Goal: Task Accomplishment & Management: Manage account settings

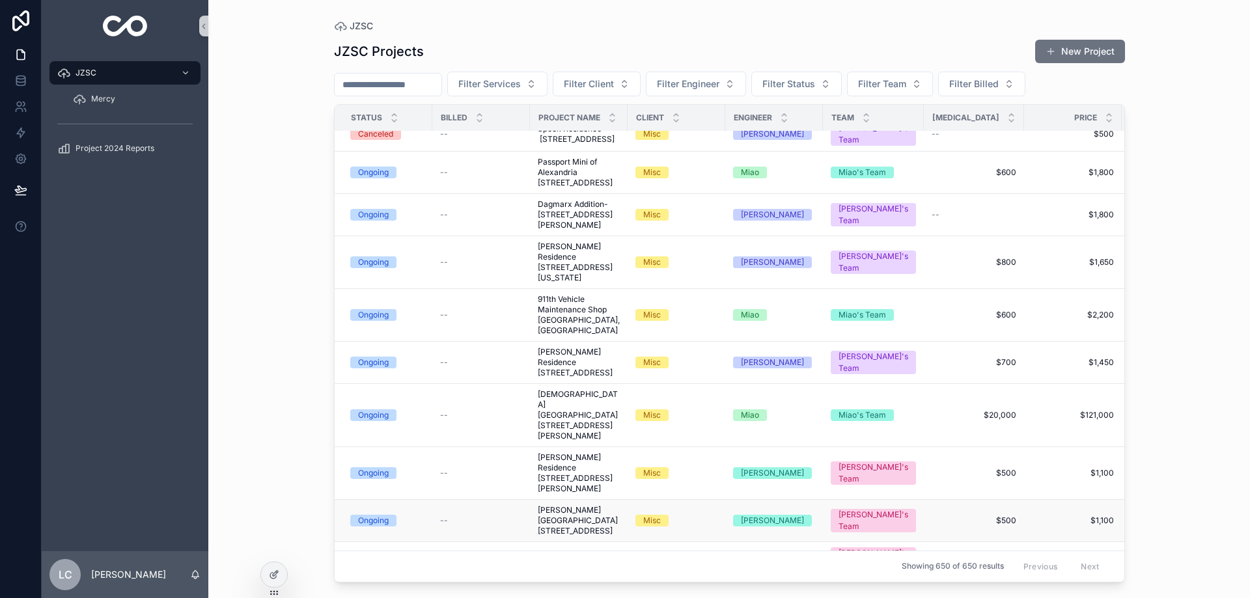
scroll to position [65, 0]
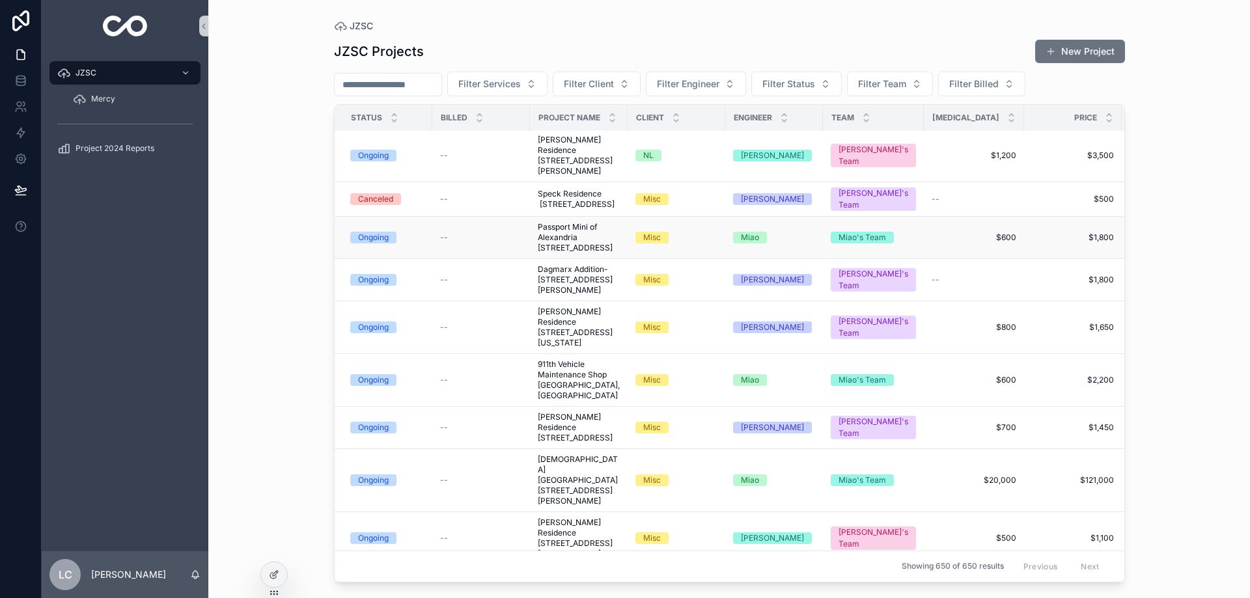
click at [568, 253] on span "Passport Mini of Alexandria [STREET_ADDRESS]" at bounding box center [579, 237] width 82 height 31
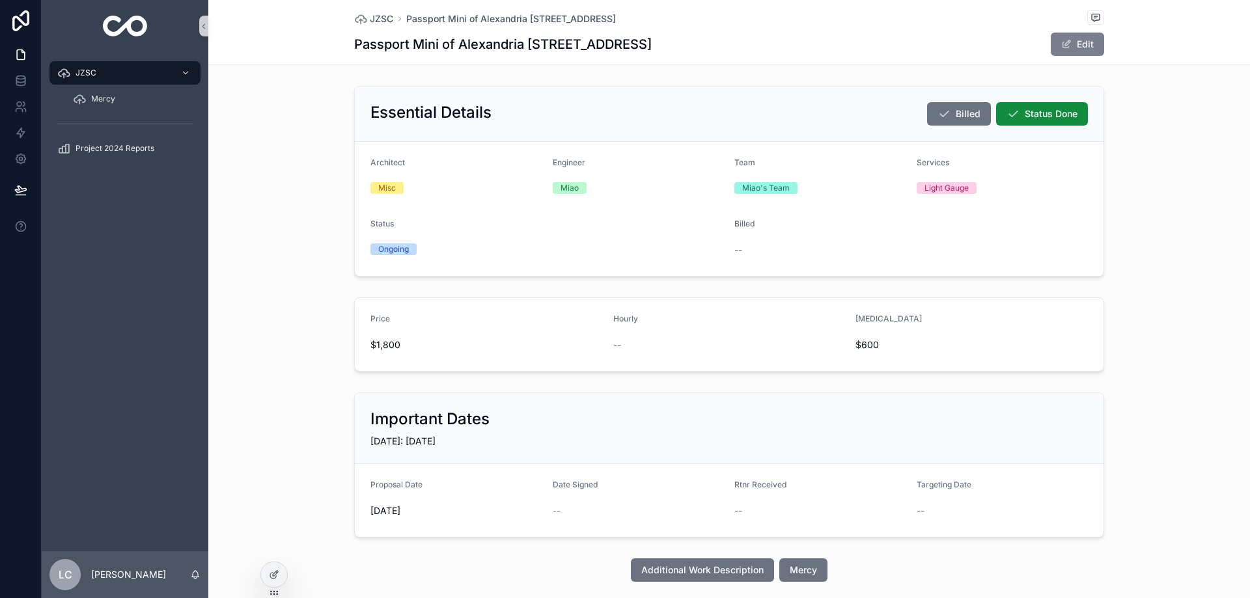
click at [1073, 44] on button "Edit" at bounding box center [1077, 44] width 53 height 23
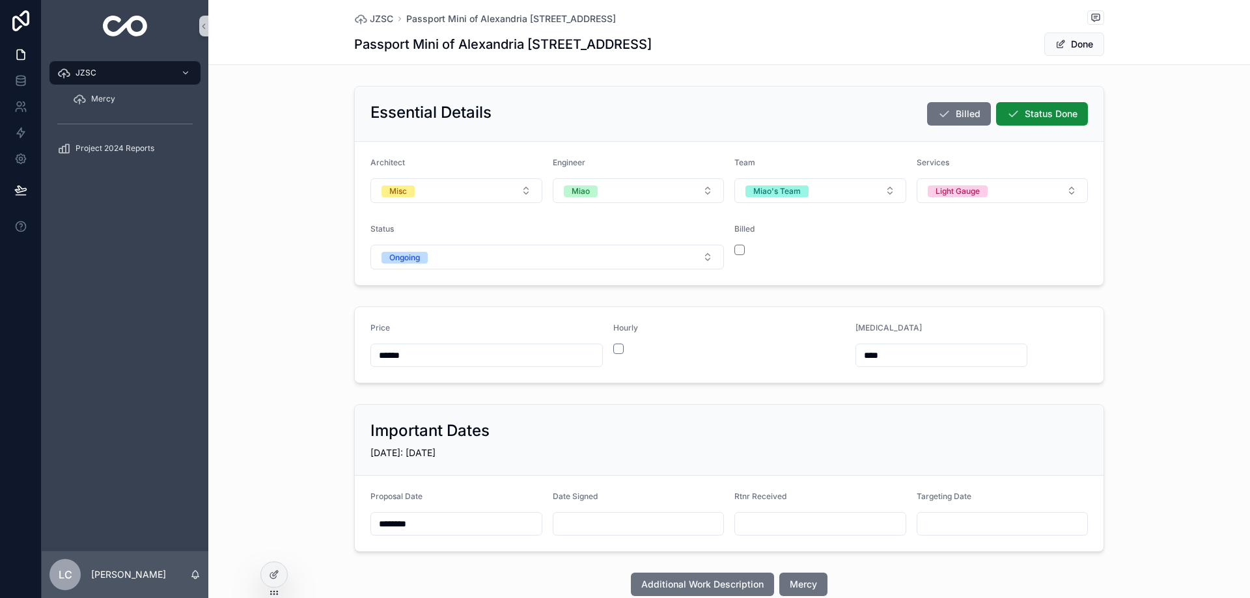
click at [616, 521] on input "scrollable content" at bounding box center [638, 524] width 171 height 18
click at [673, 406] on button "10" at bounding box center [670, 405] width 23 height 23
type input "*********"
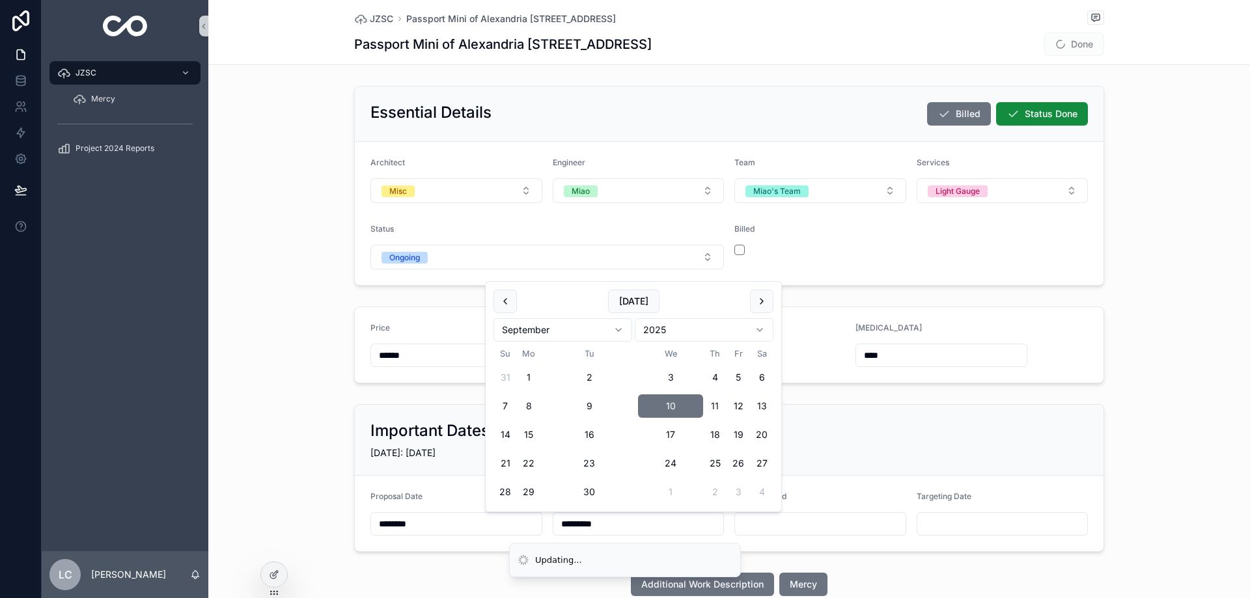
click at [900, 418] on div "Important Dates [DATE]: [DATE]" at bounding box center [729, 440] width 749 height 71
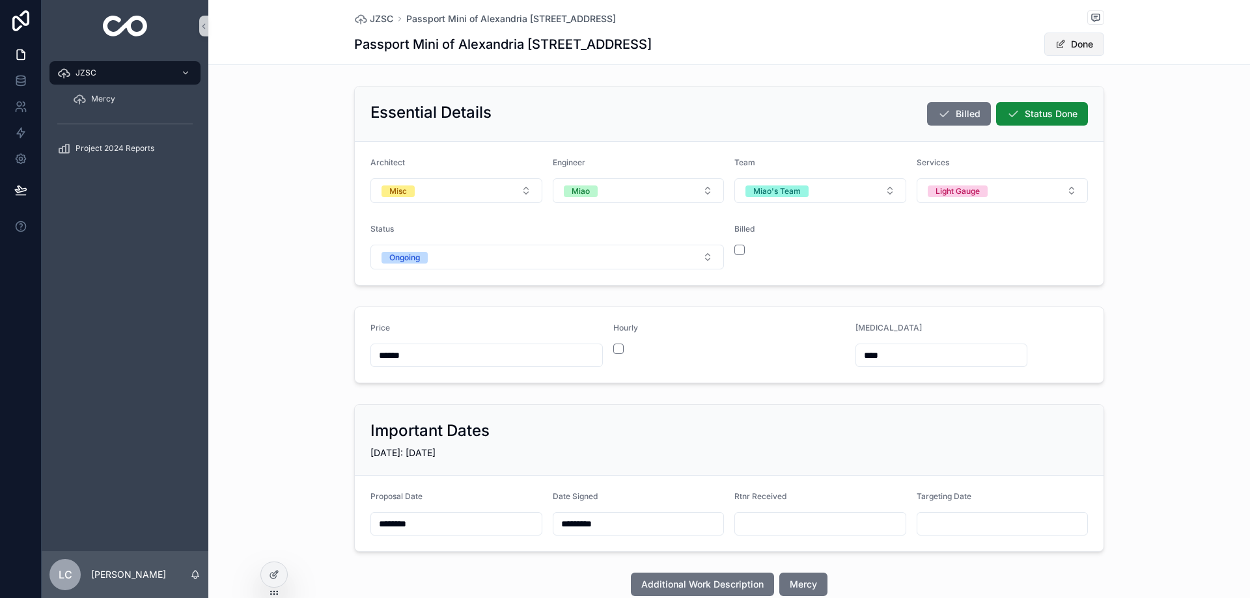
click at [1058, 48] on span "scrollable content" at bounding box center [1060, 44] width 10 height 10
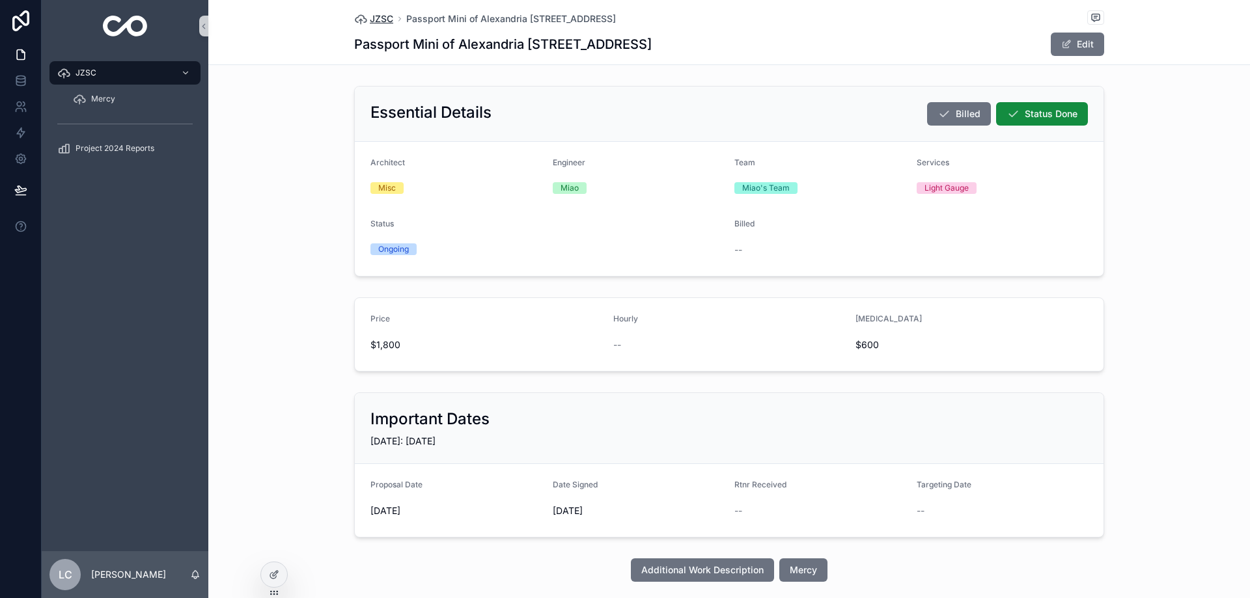
click at [385, 19] on span "JZSC" at bounding box center [381, 18] width 23 height 13
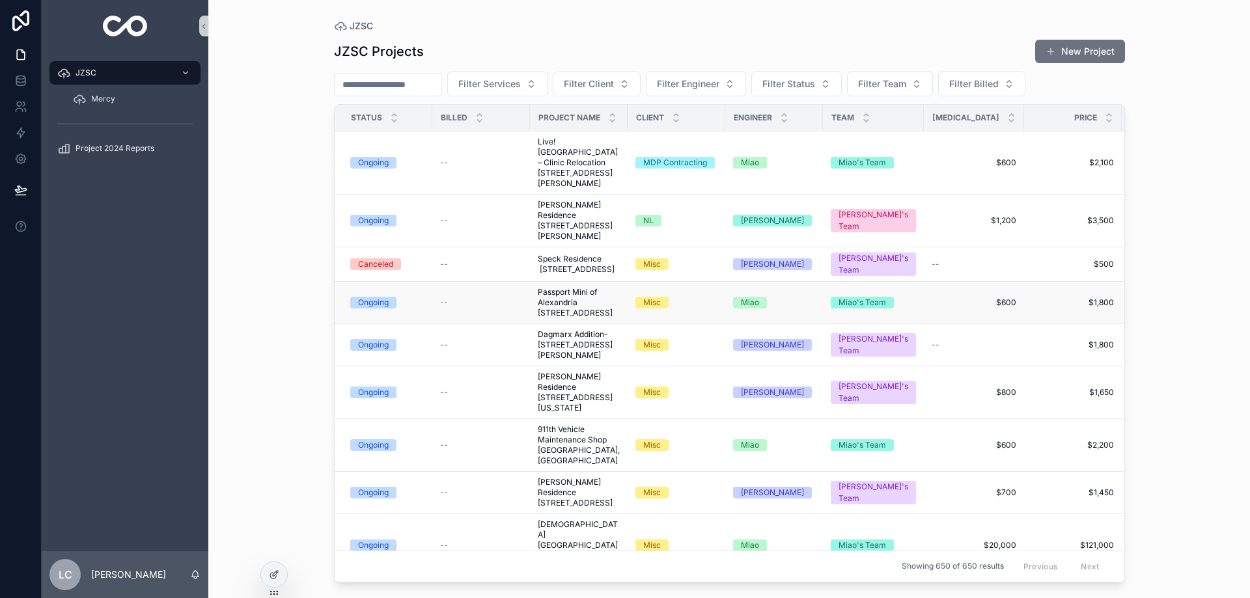
click at [575, 318] on span "Passport Mini of Alexandria [STREET_ADDRESS]" at bounding box center [579, 302] width 82 height 31
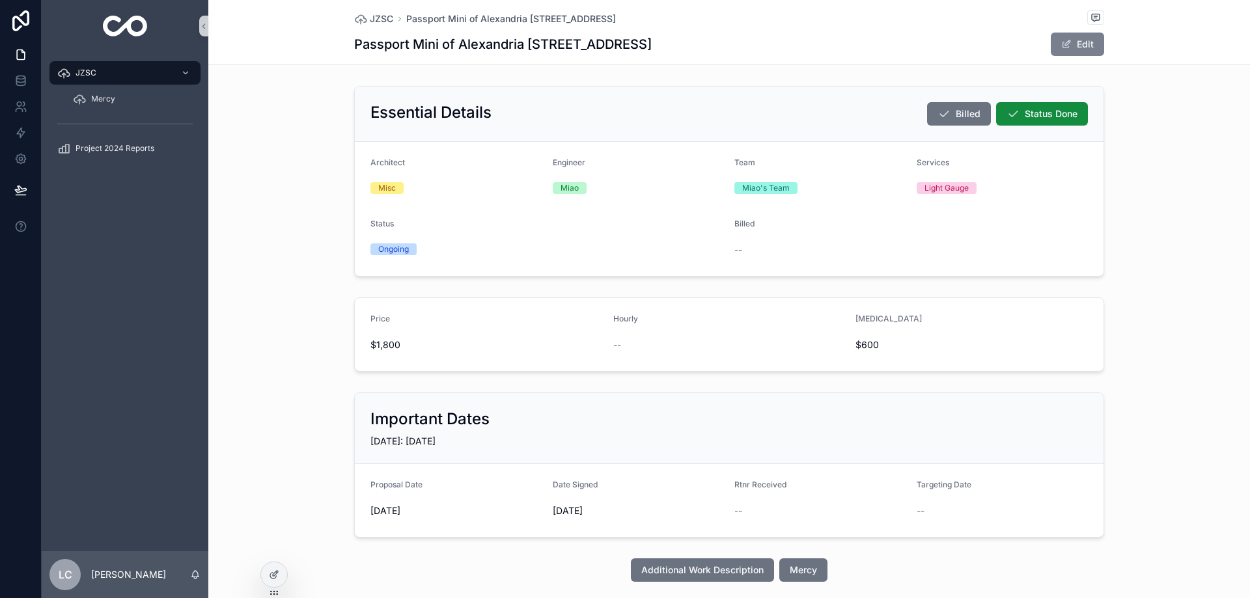
click at [1085, 49] on button "Edit" at bounding box center [1077, 44] width 53 height 23
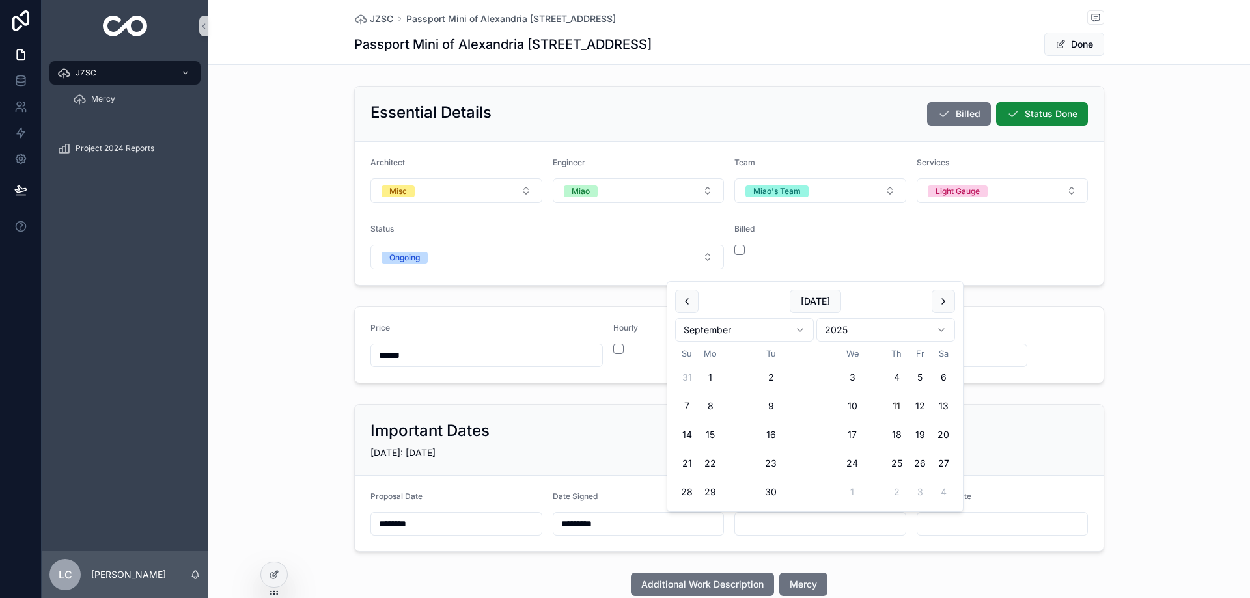
click at [787, 533] on input "scrollable content" at bounding box center [820, 524] width 171 height 18
click at [856, 406] on button "10" at bounding box center [851, 405] width 23 height 23
type input "*********"
click at [1069, 44] on button "Done" at bounding box center [1074, 44] width 60 height 23
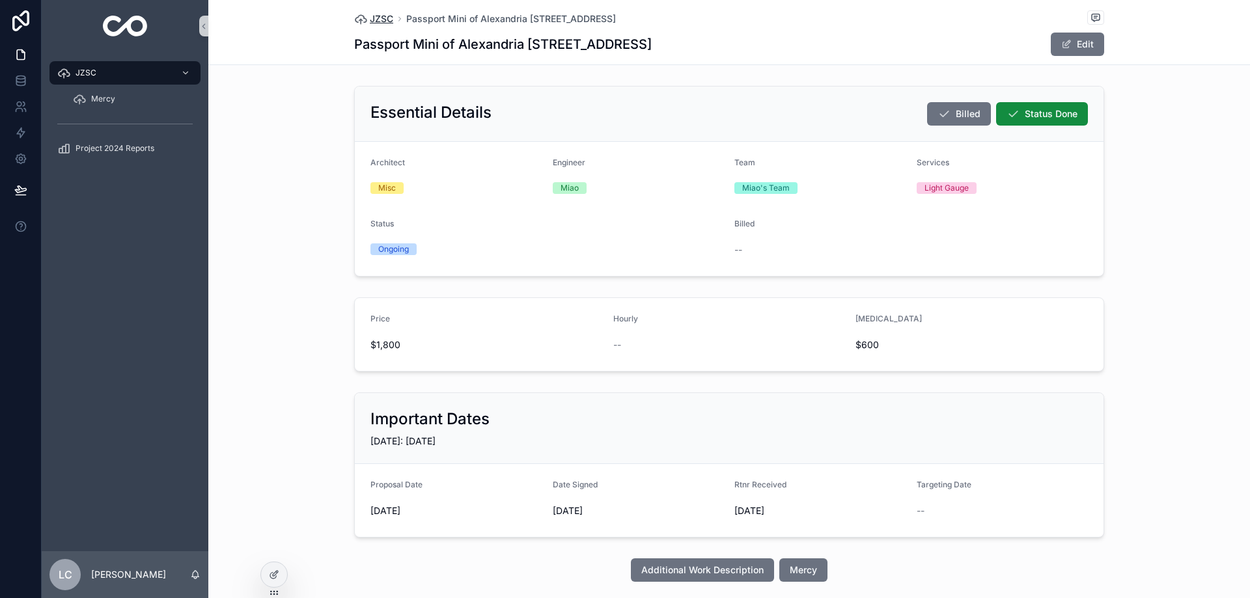
click at [381, 18] on span "JZSC" at bounding box center [381, 18] width 23 height 13
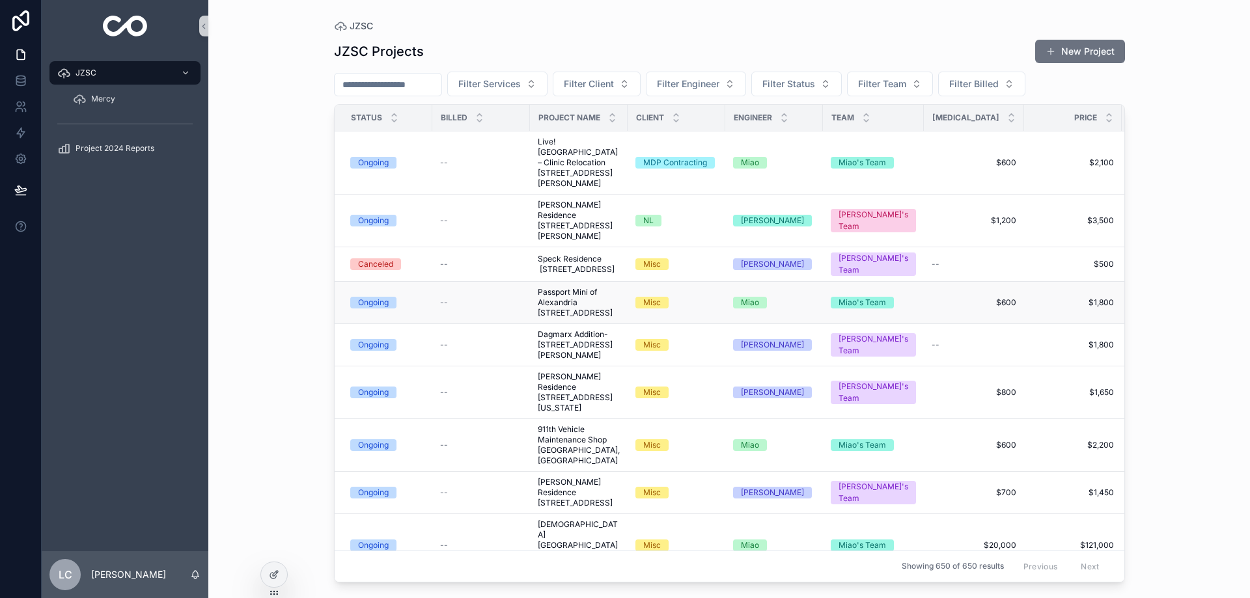
click at [581, 317] on span "Passport Mini of Alexandria [STREET_ADDRESS]" at bounding box center [579, 302] width 82 height 31
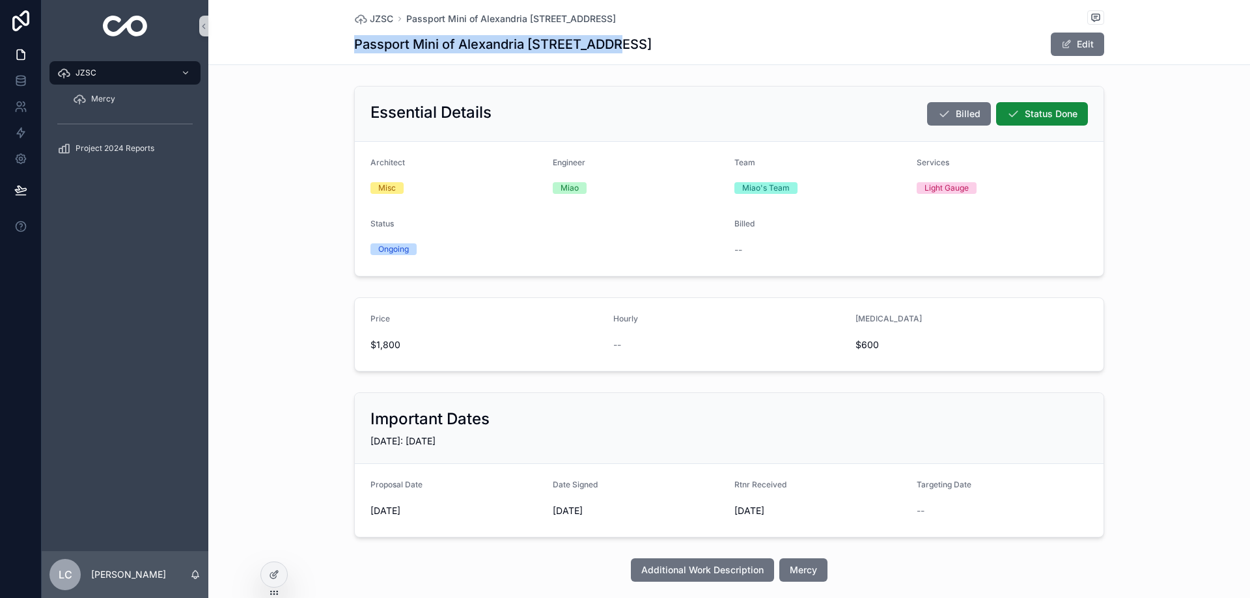
drag, startPoint x: 350, startPoint y: 46, endPoint x: 607, endPoint y: 50, distance: 257.8
click at [607, 50] on h1 "Passport Mini of Alexandria [STREET_ADDRESS]" at bounding box center [503, 44] width 298 height 18
copy h1 "Passport Mini of Alexandria [STREET_ADDRESS]"
click at [549, 42] on h1 "Passport Mini of Alexandria [STREET_ADDRESS]" at bounding box center [503, 44] width 298 height 18
drag, startPoint x: 526, startPoint y: 42, endPoint x: 631, endPoint y: 49, distance: 105.7
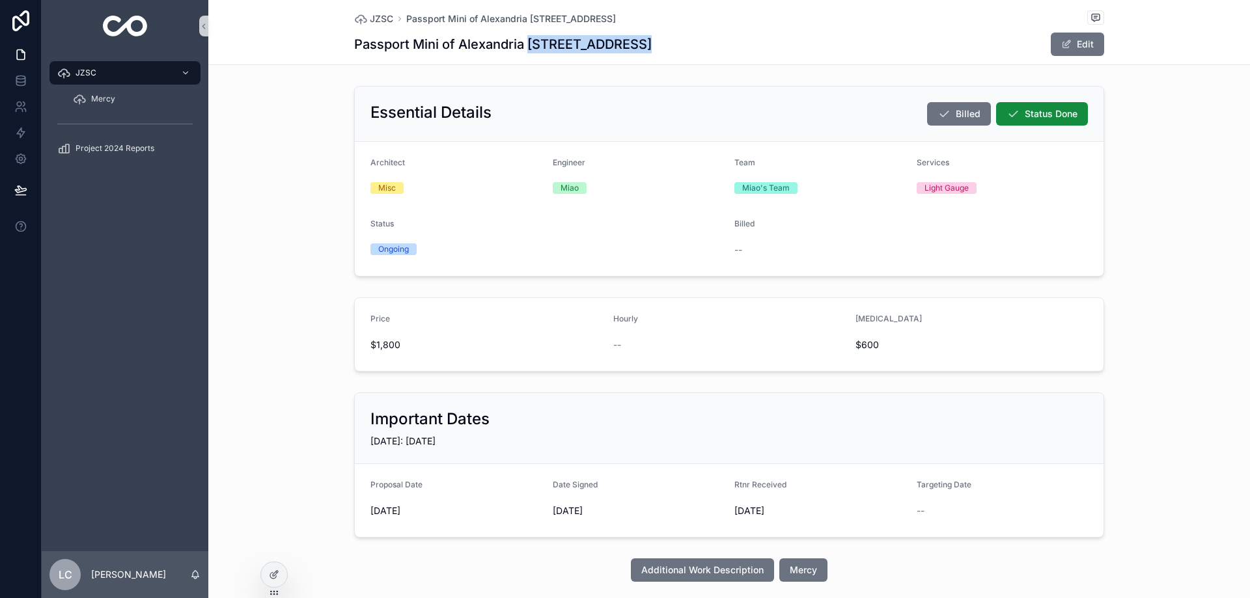
click at [631, 49] on h1 "Passport Mini of Alexandria [STREET_ADDRESS]" at bounding box center [503, 44] width 298 height 18
copy h1 "[STREET_ADDRESS]"
drag, startPoint x: 641, startPoint y: 41, endPoint x: 775, endPoint y: 42, distance: 134.1
click at [652, 42] on h1 "Passport Mini of Alexandria [STREET_ADDRESS]" at bounding box center [503, 44] width 298 height 18
copy h1 "[GEOGRAPHIC_DATA], [GEOGRAPHIC_DATA] 22304"
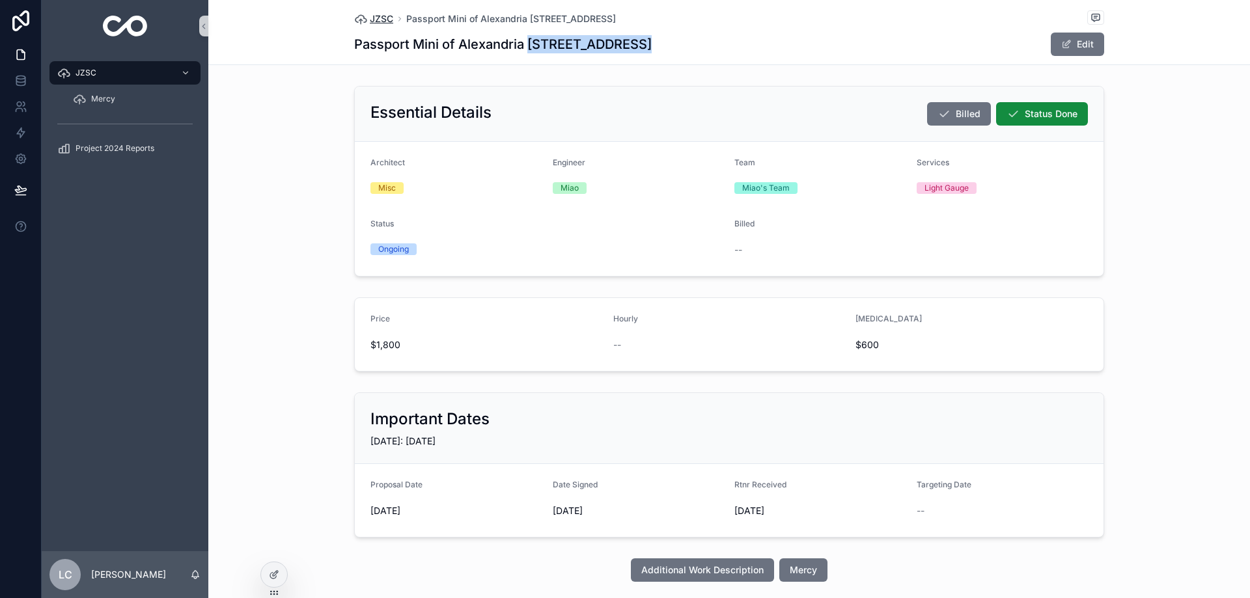
click at [378, 20] on span "JZSC" at bounding box center [381, 18] width 23 height 13
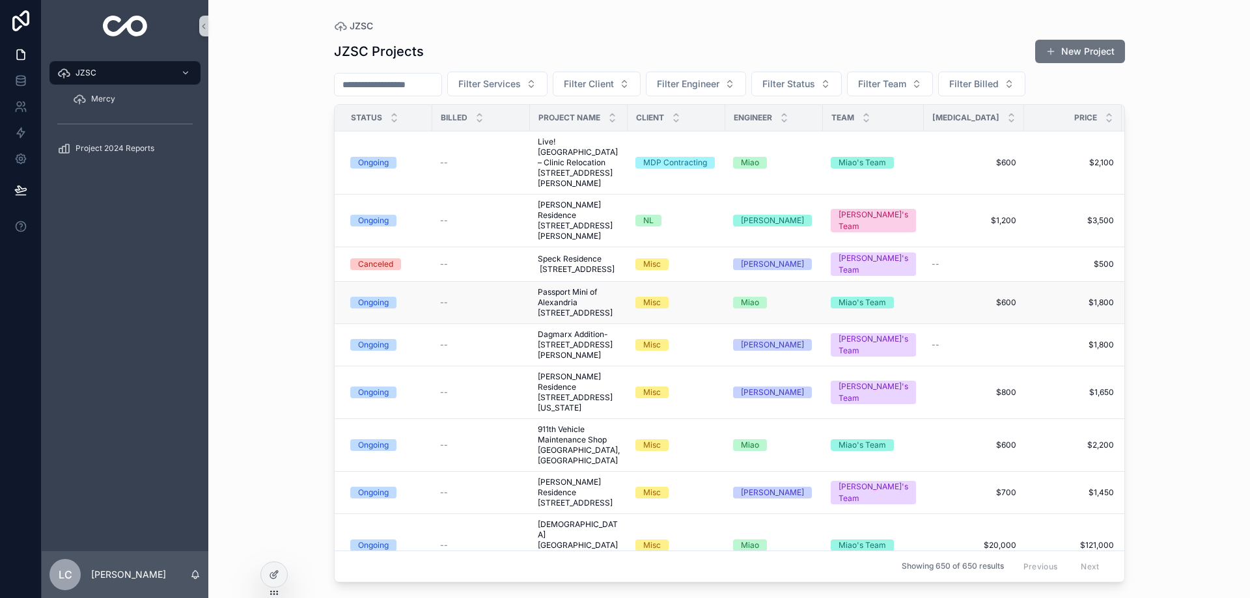
click at [571, 318] on span "Passport Mini of Alexandria [STREET_ADDRESS]" at bounding box center [579, 302] width 82 height 31
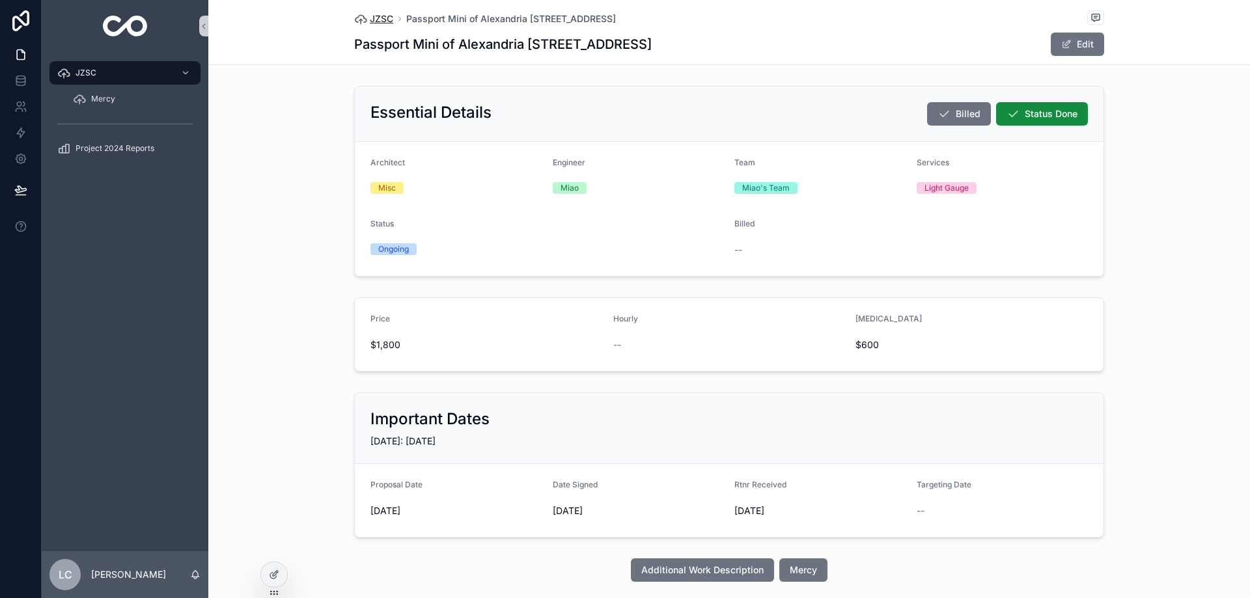
click at [377, 19] on span "JZSC" at bounding box center [381, 18] width 23 height 13
